Goal: Navigation & Orientation: Find specific page/section

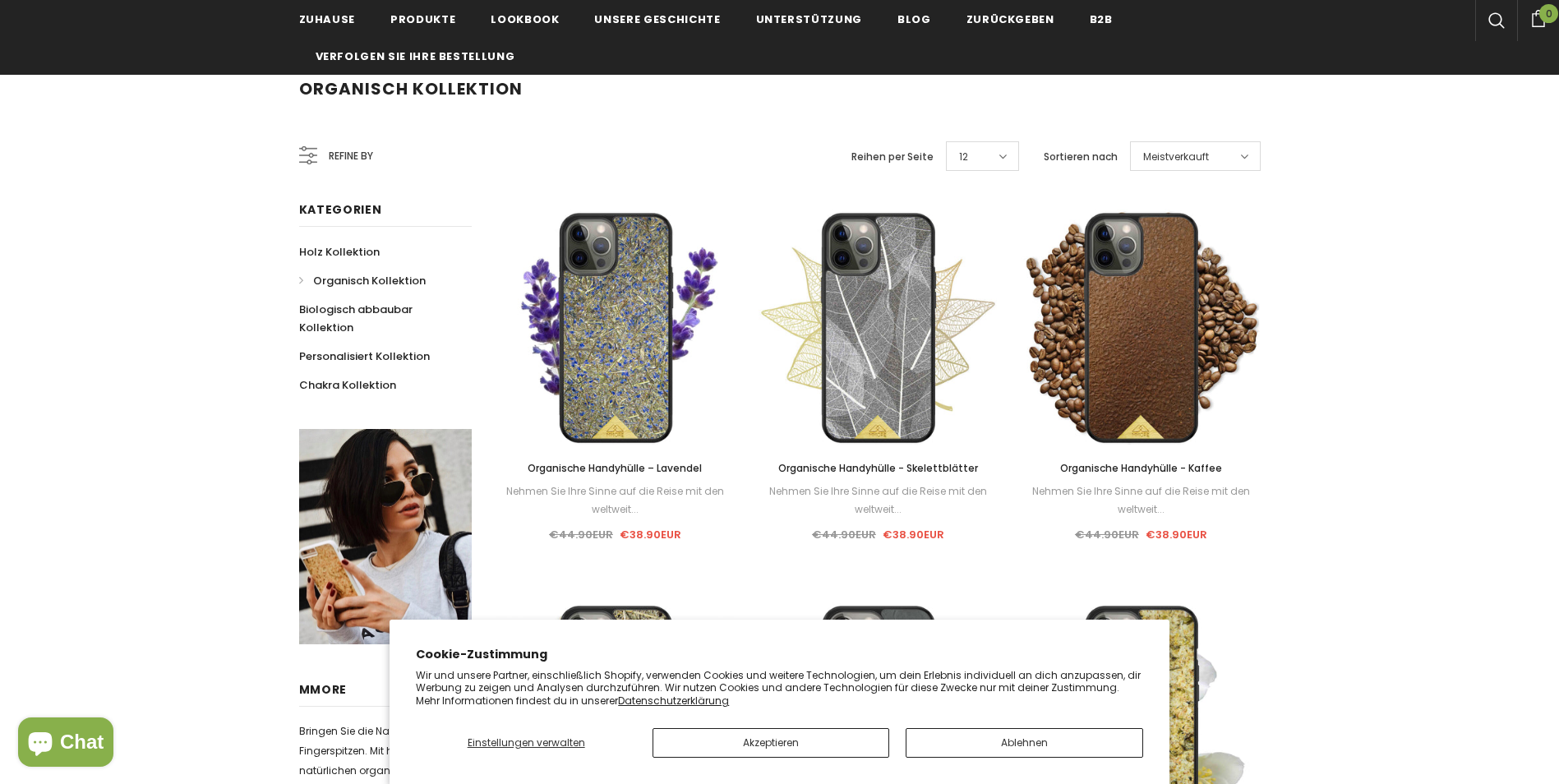
scroll to position [165, 0]
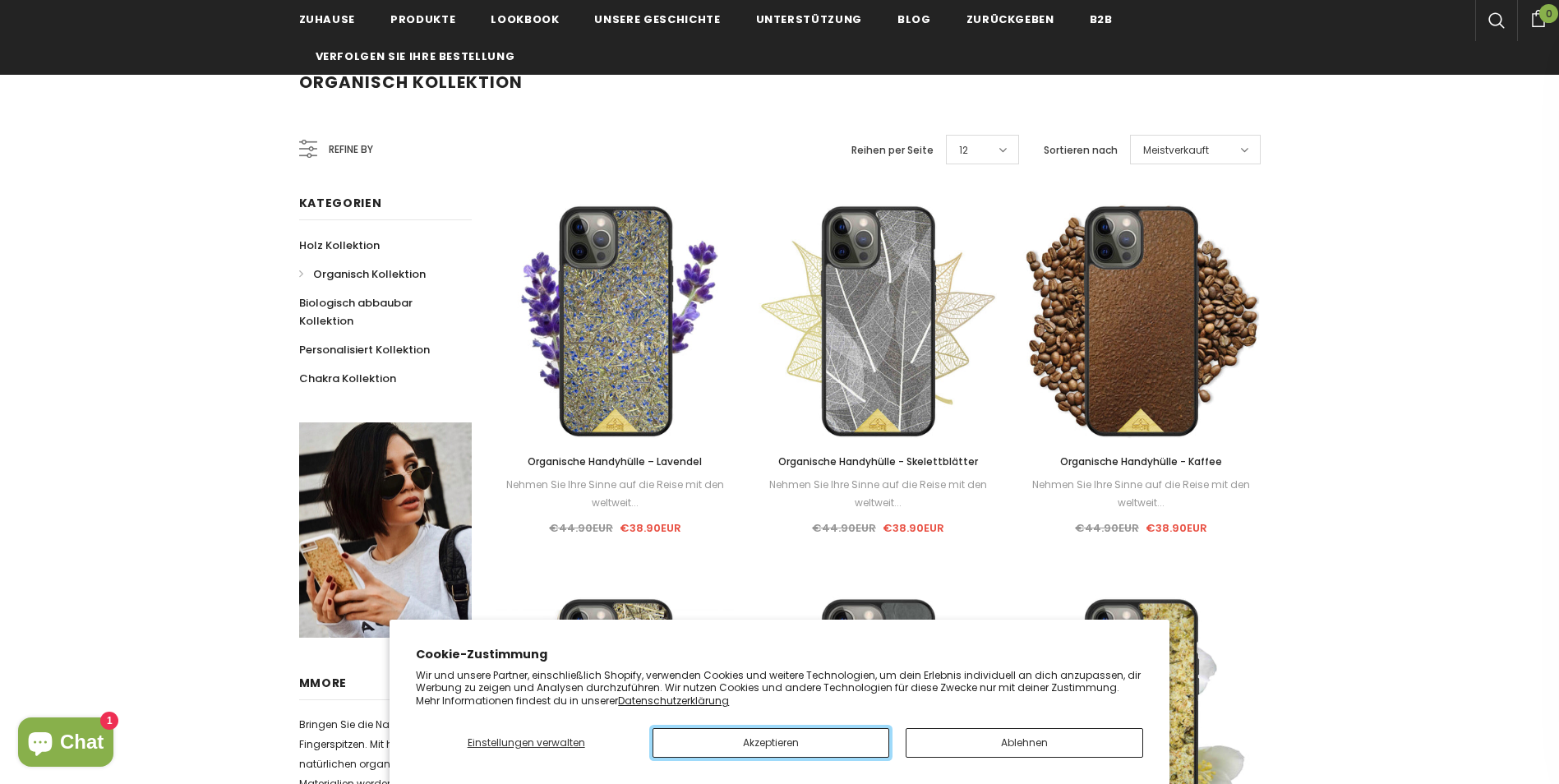
click at [858, 753] on button "Akzeptieren" at bounding box center [771, 743] width 237 height 30
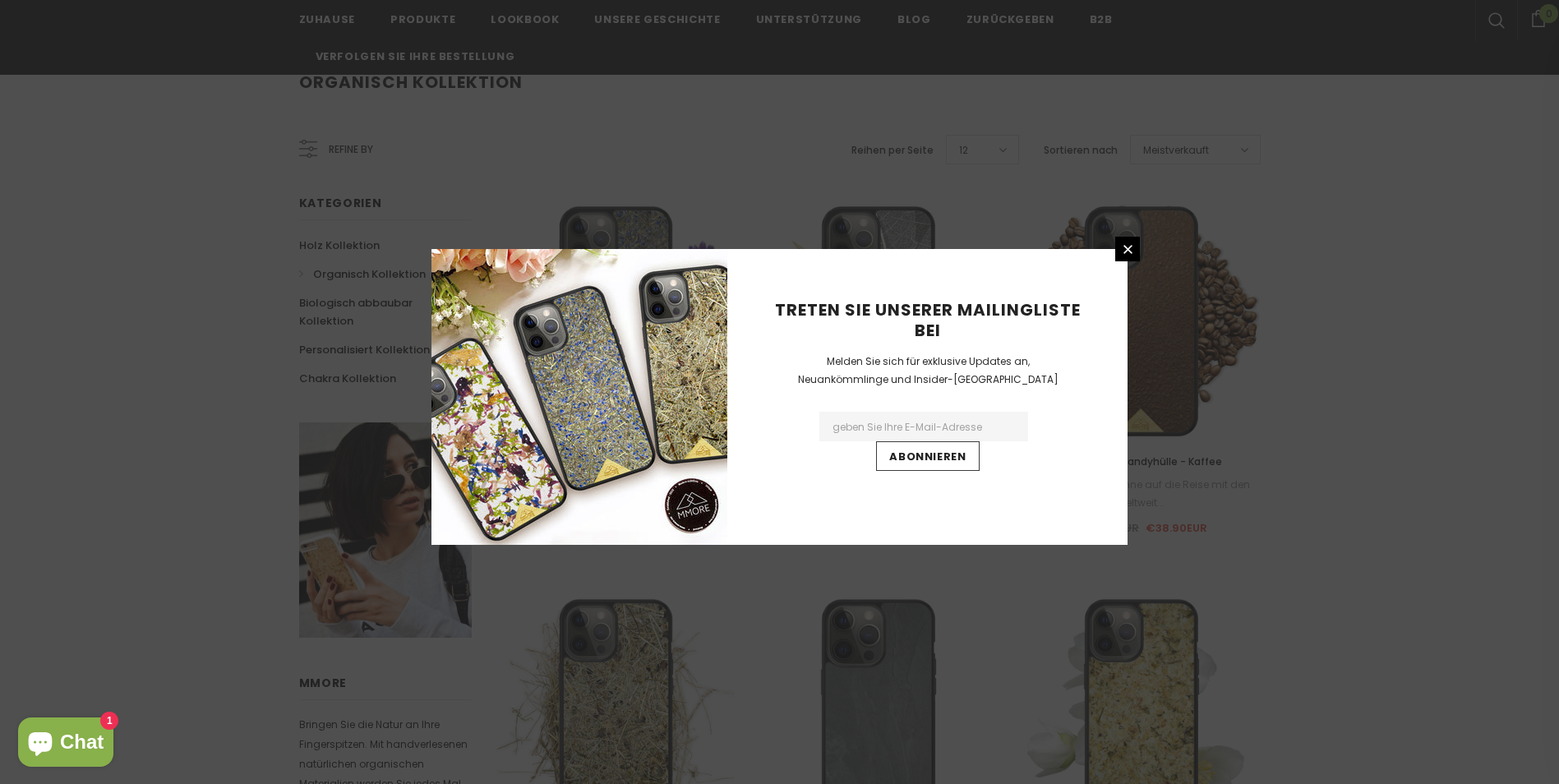
click at [364, 381] on div "Treten Sie unserer Mailingliste bei Melden Sie sich für exklusive Updates an, N…" at bounding box center [780, 392] width 1559 height 784
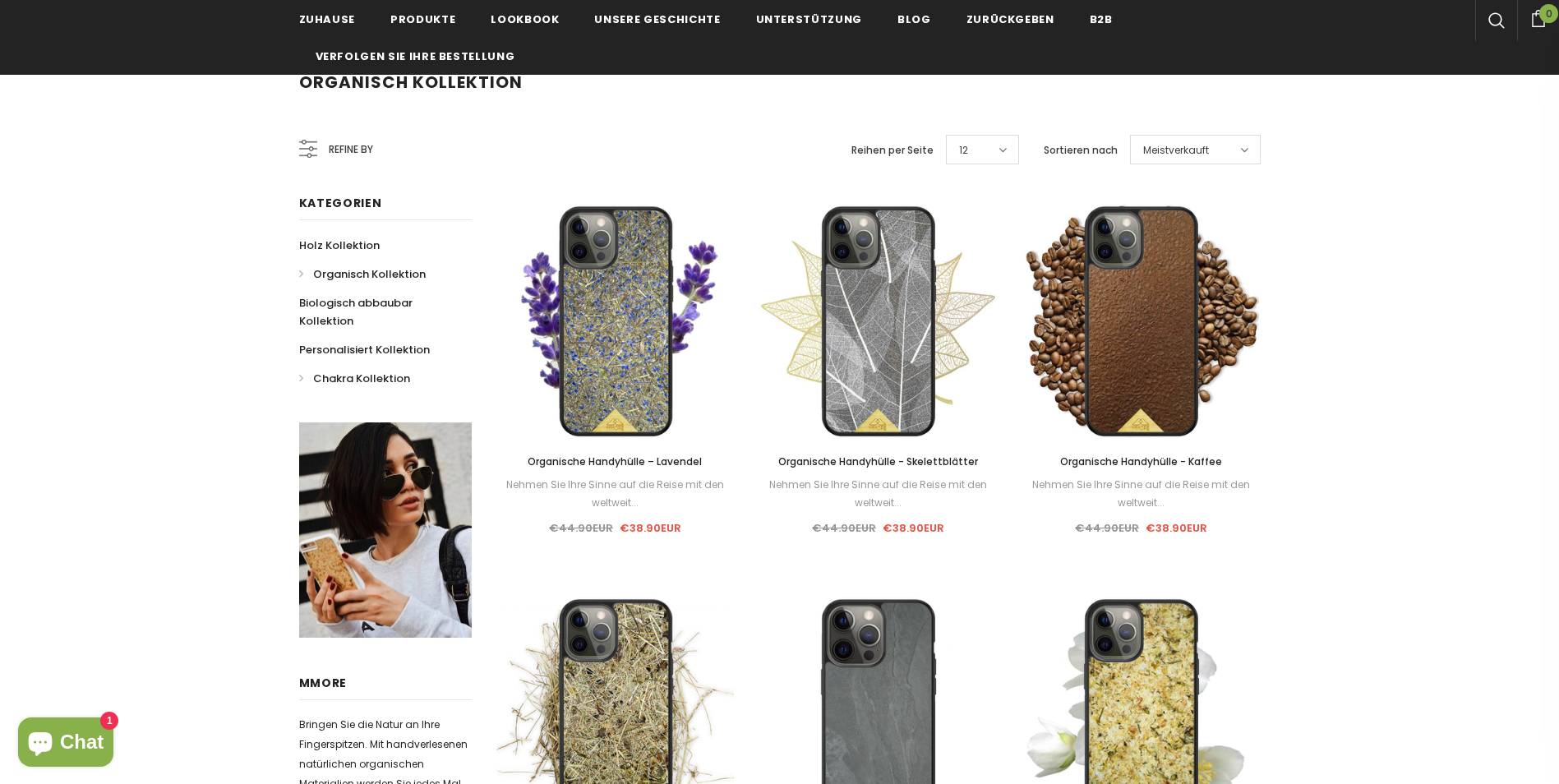
click at [340, 377] on span "Chakra Kollektion" at bounding box center [361, 378] width 97 height 16
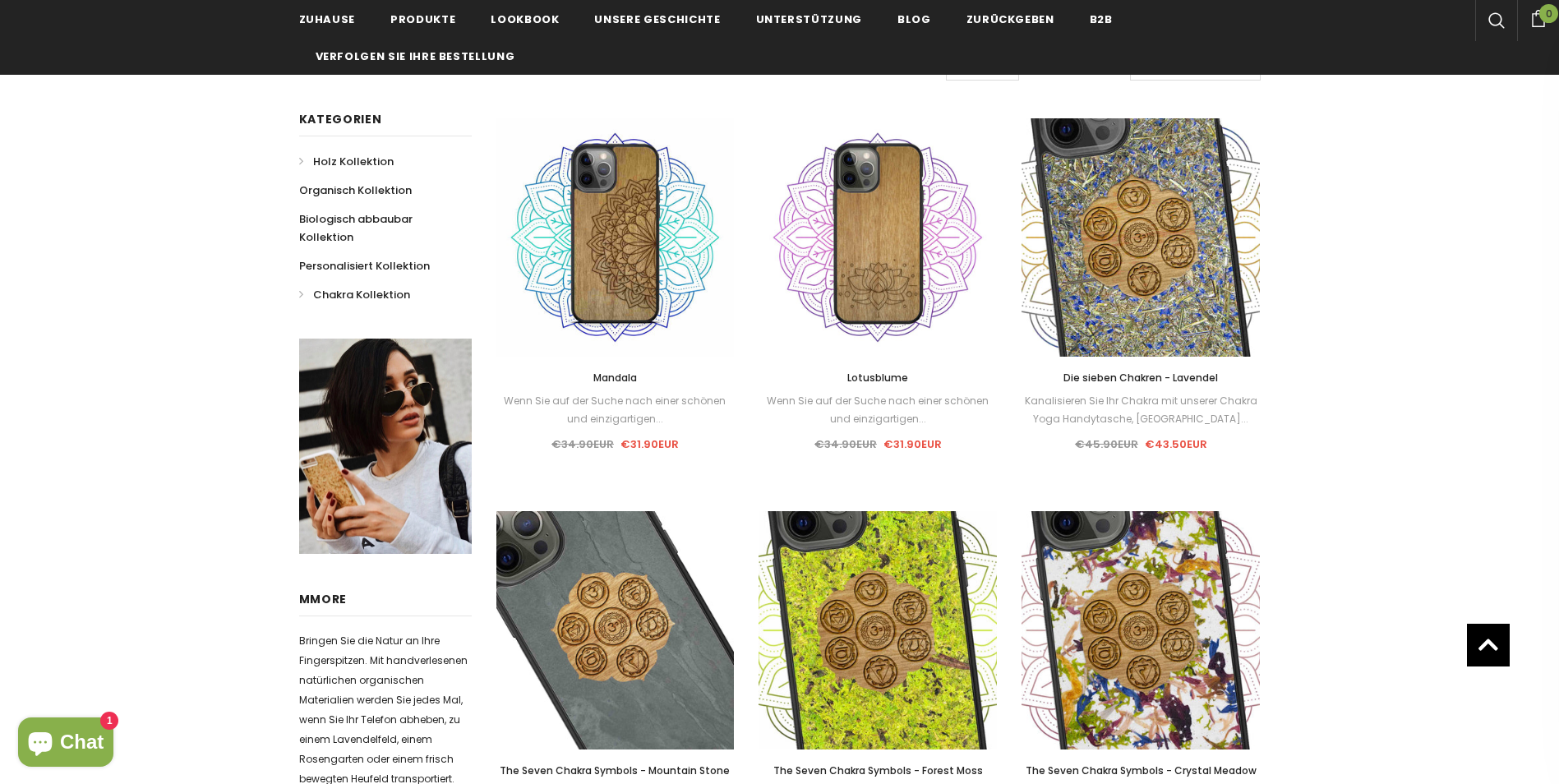
scroll to position [82, 0]
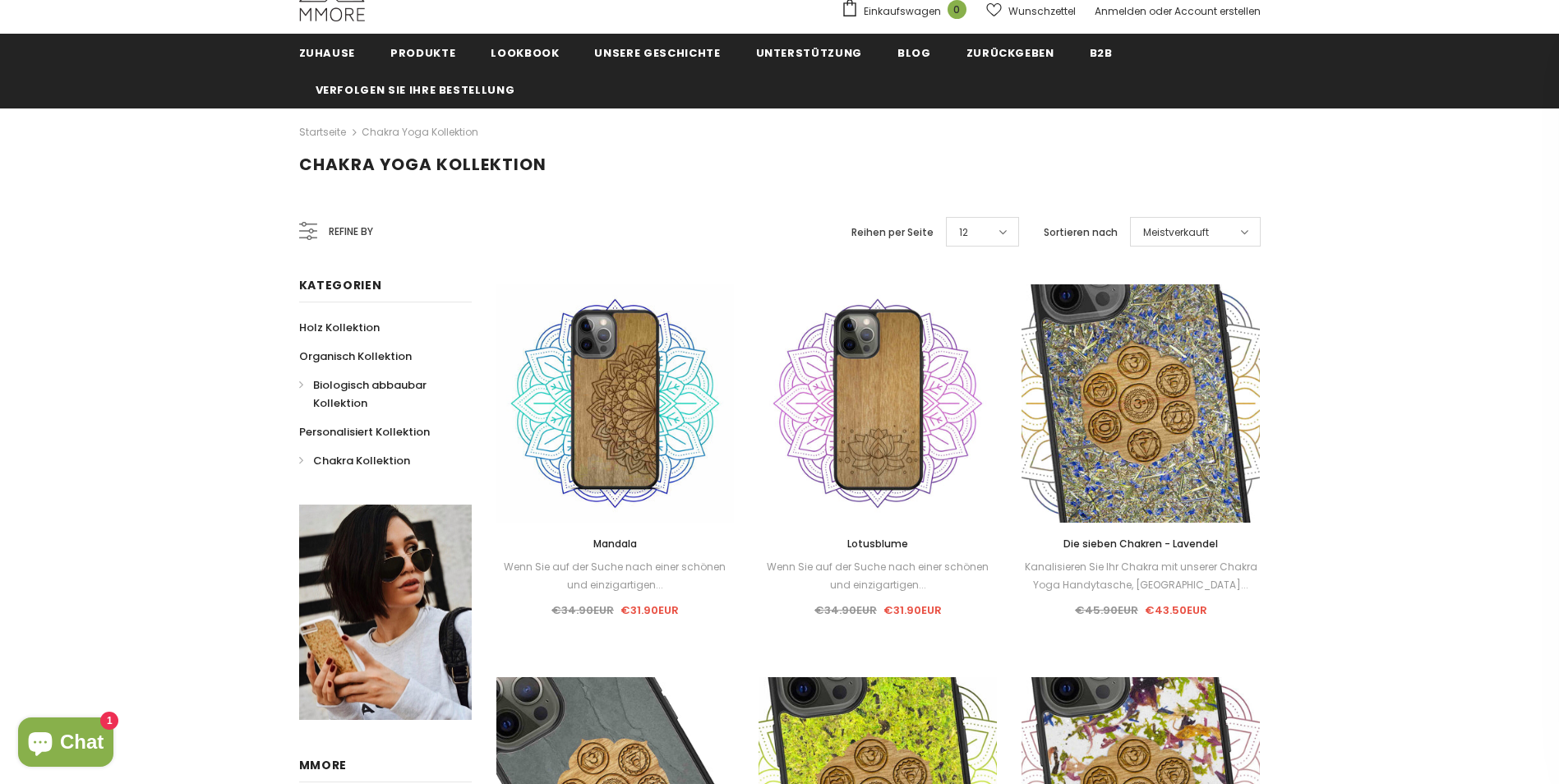
click at [342, 388] on span "Biologisch abbaubar Kollektion" at bounding box center [369, 394] width 114 height 33
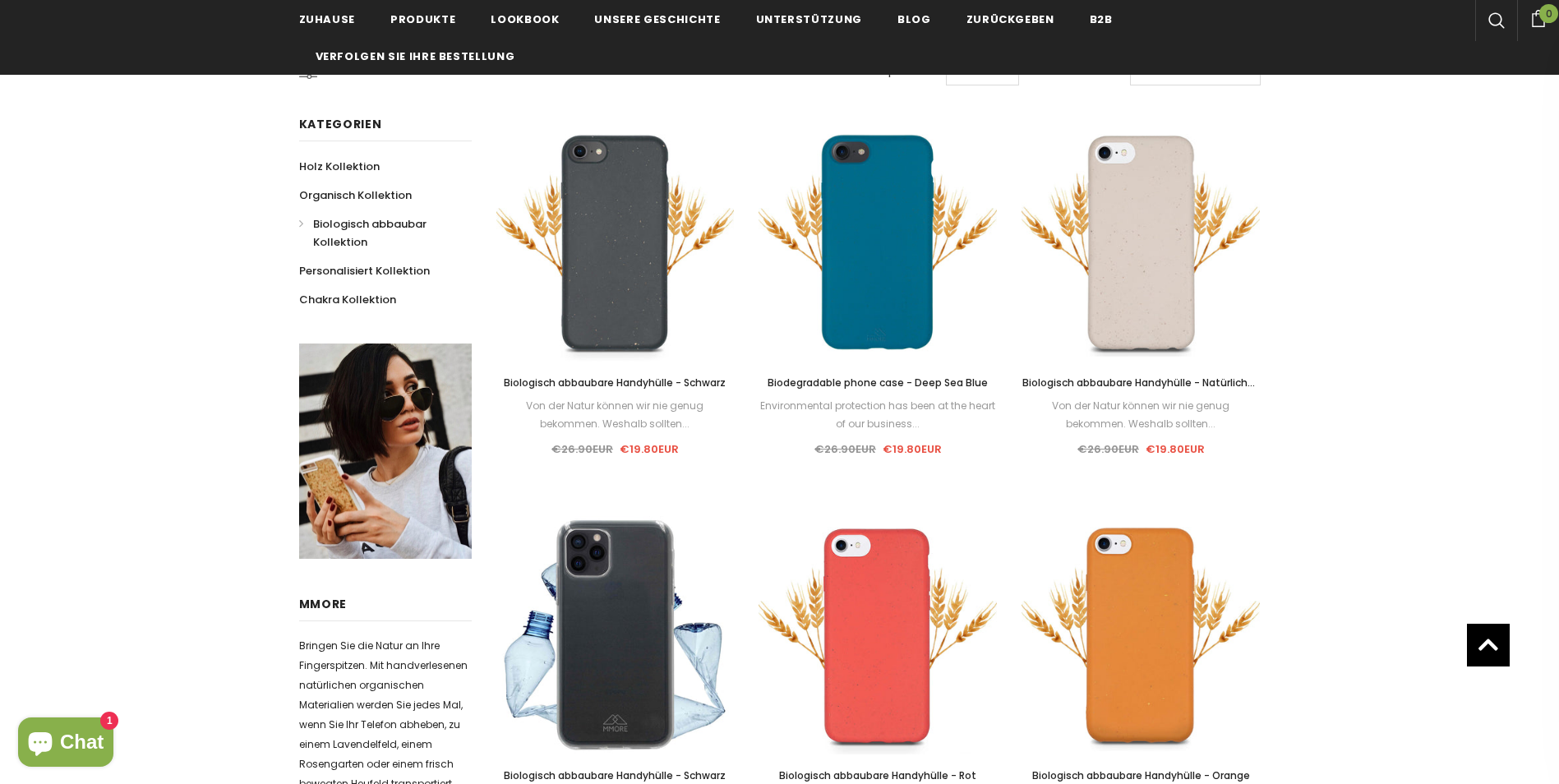
scroll to position [165, 0]
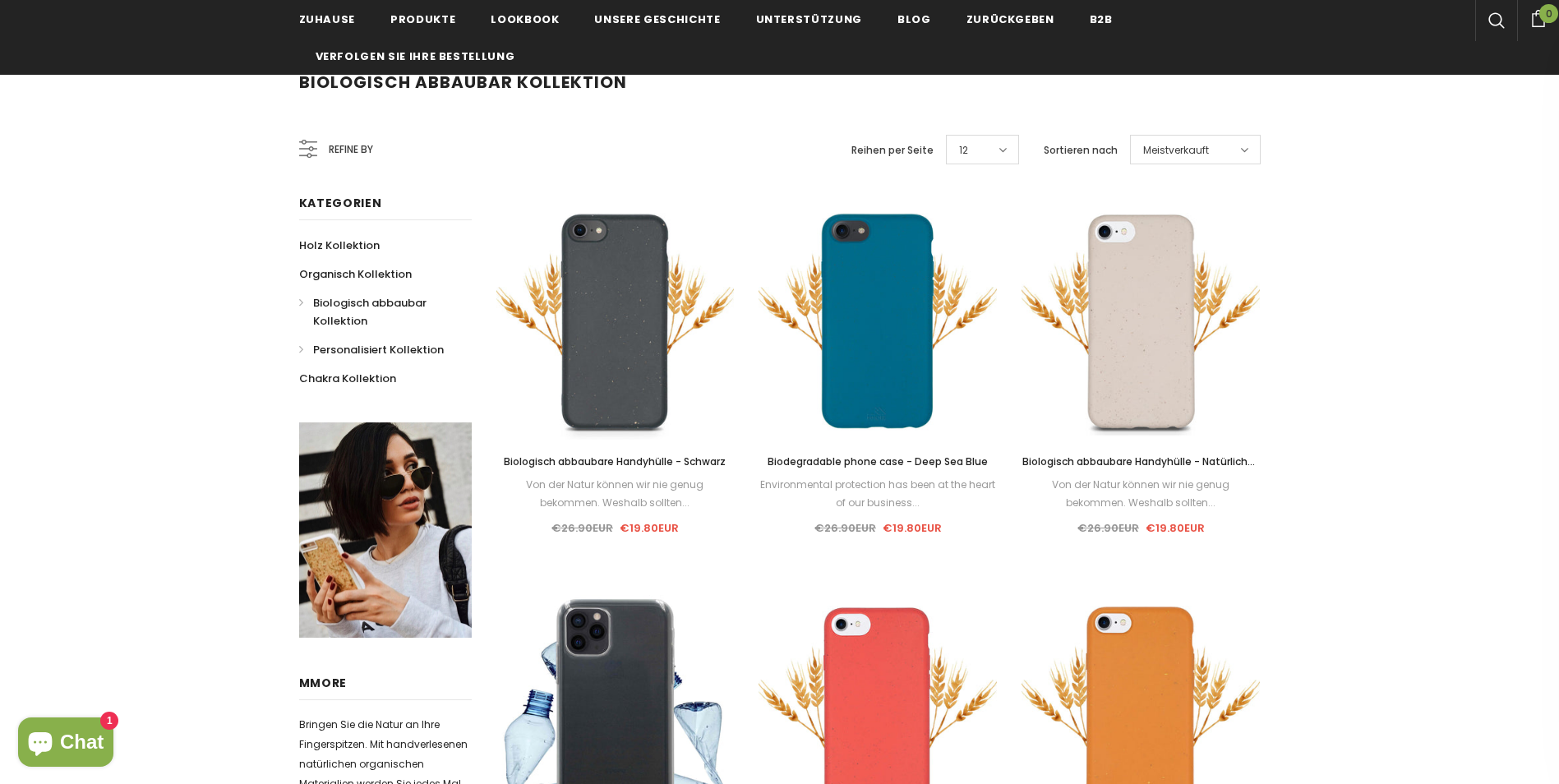
click at [372, 350] on span "Personalisiert Kollektion" at bounding box center [378, 349] width 131 height 16
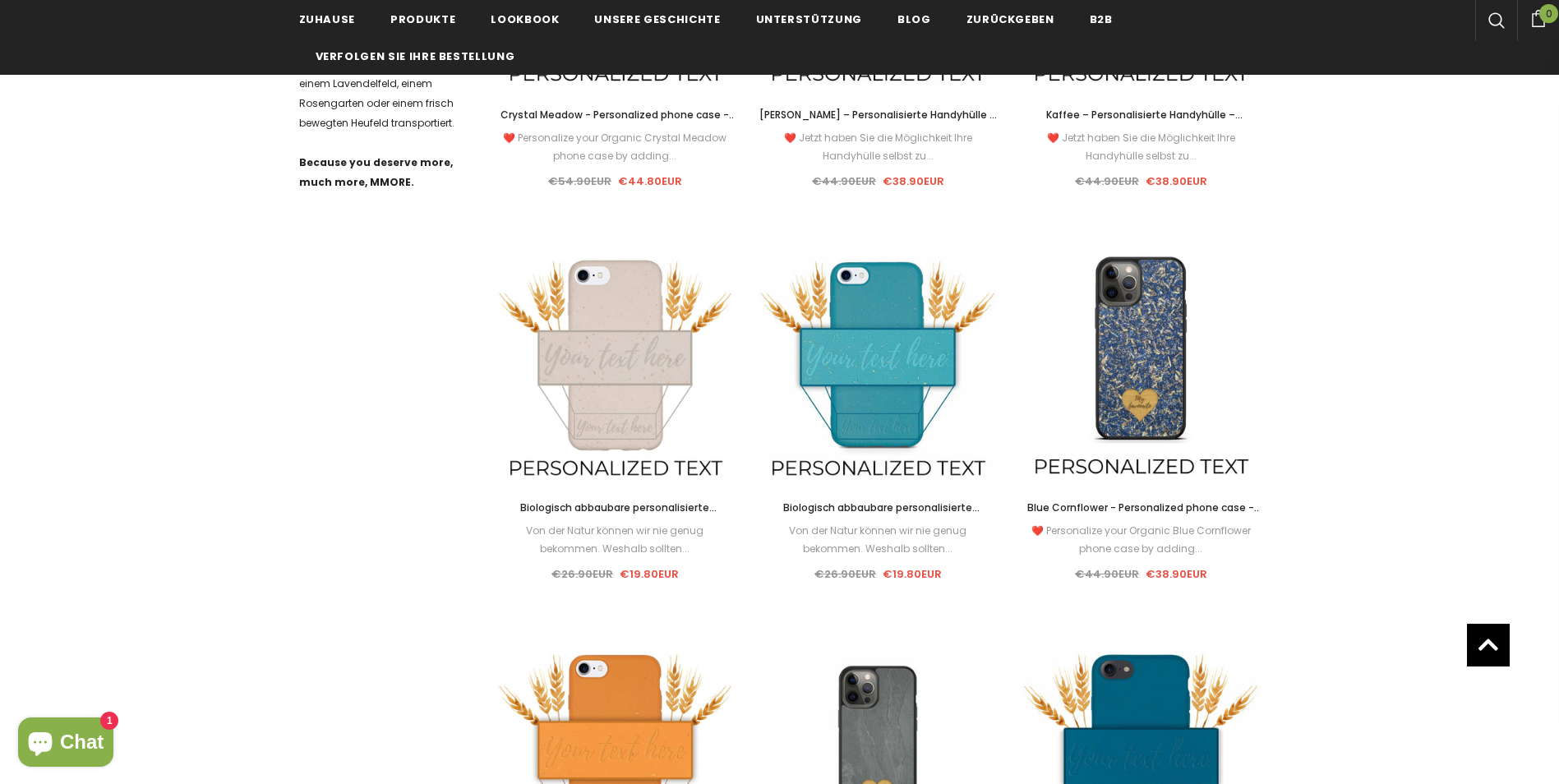
scroll to position [740, 0]
